Goal: Subscribe to service/newsletter

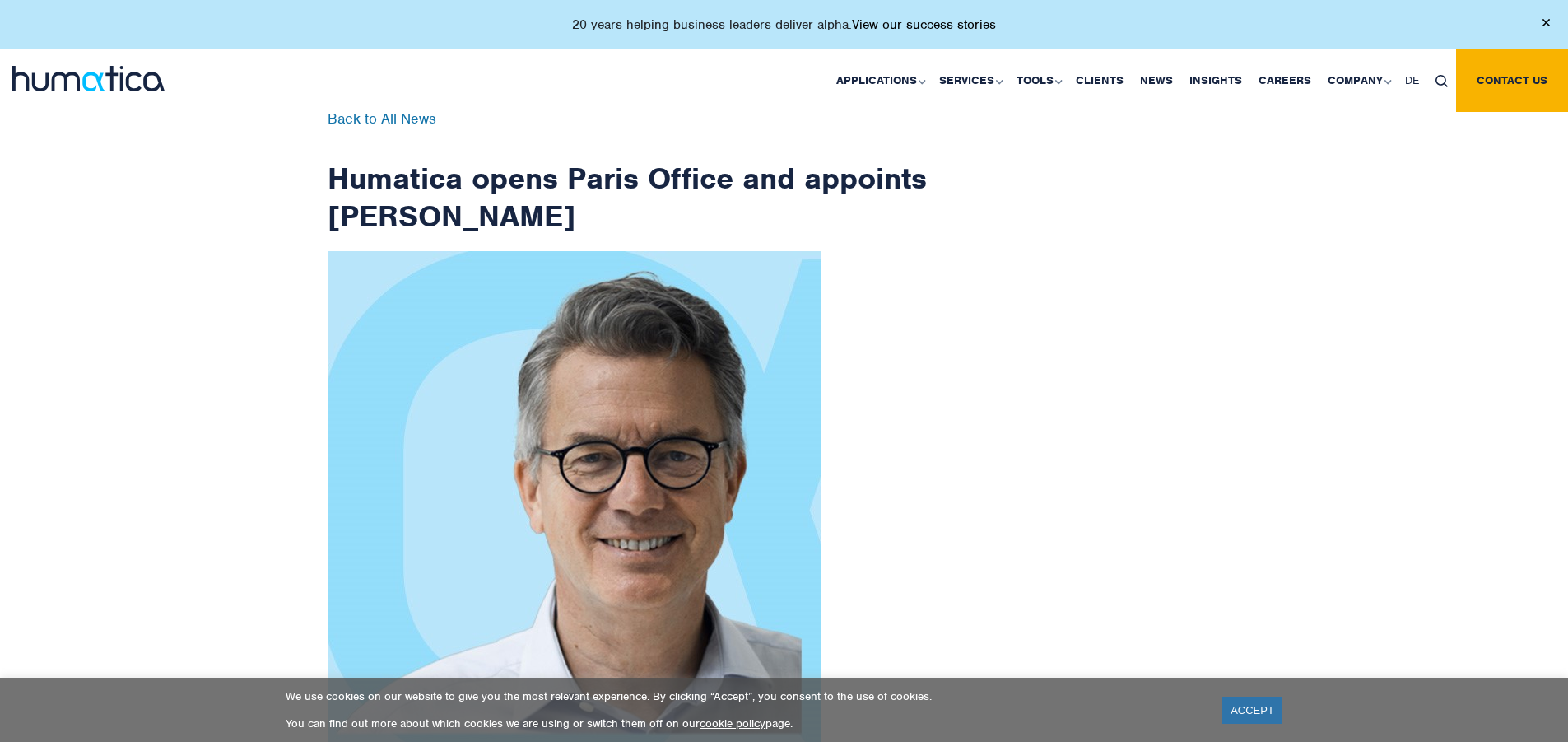
scroll to position [2628, 0]
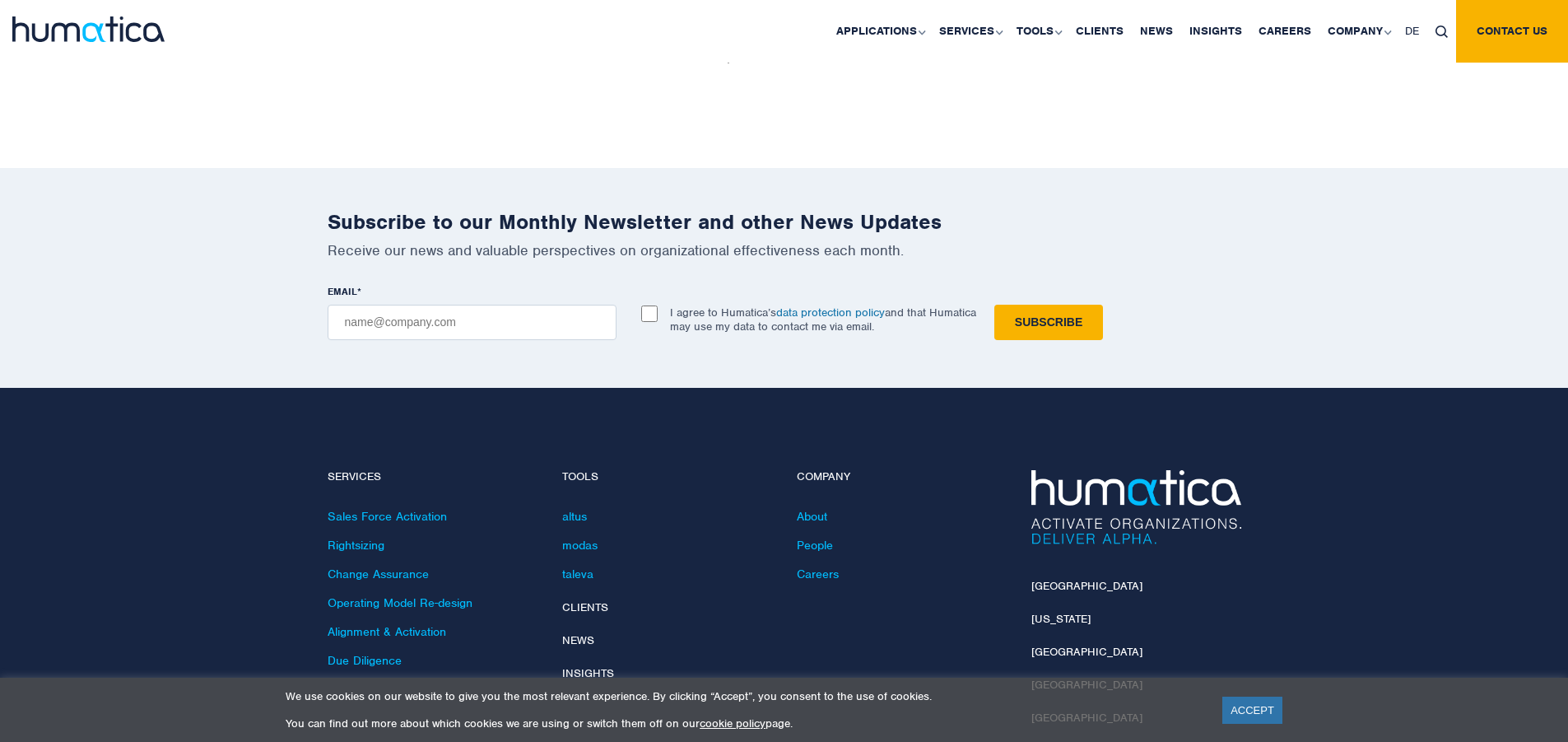
checkbox input "true"
type input "[EMAIL_ADDRESS][DOMAIN_NAME]"
click at [995, 305] on input "Subscribe" at bounding box center [1048, 322] width 108 height 35
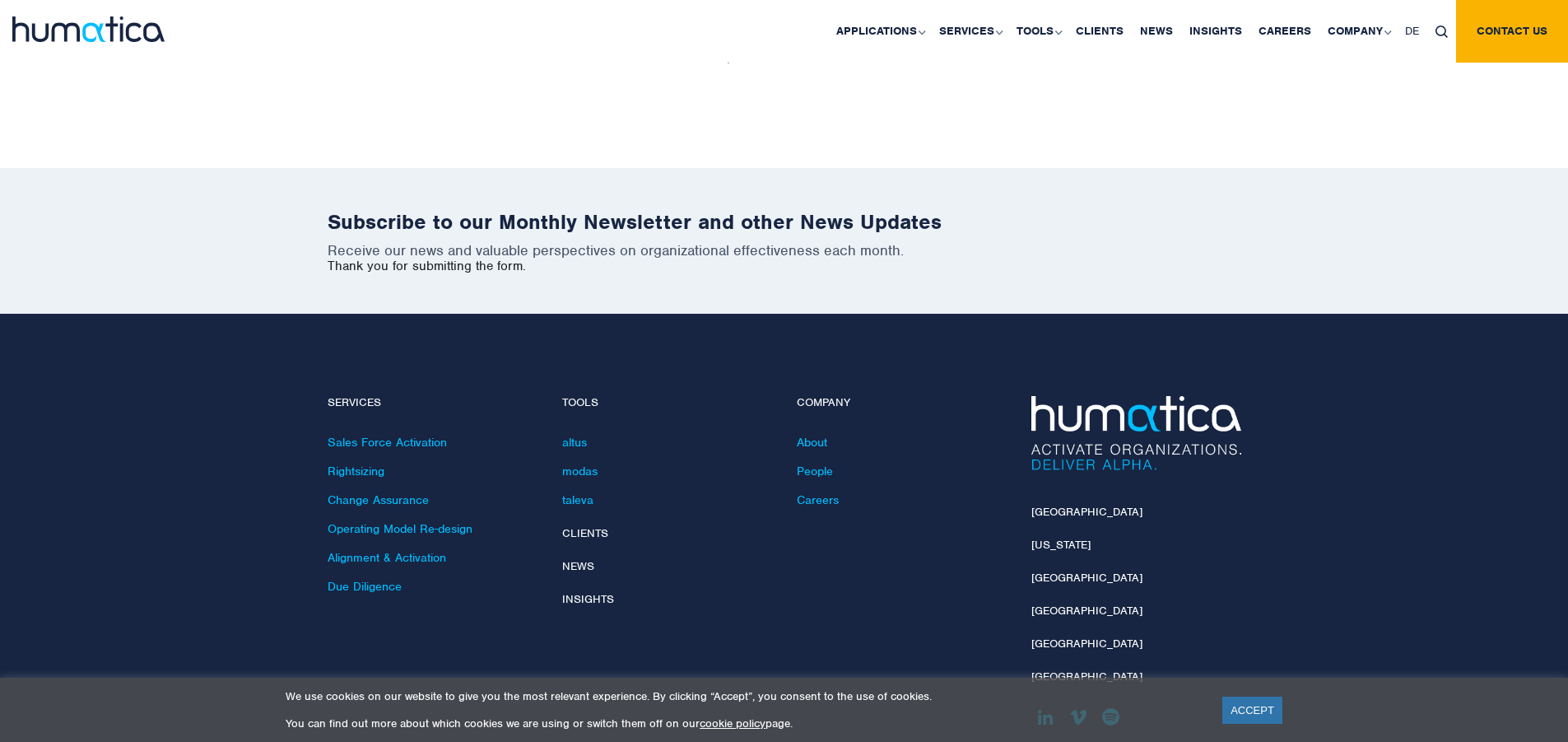
scroll to position [2554, 0]
